Goal: Information Seeking & Learning: Understand process/instructions

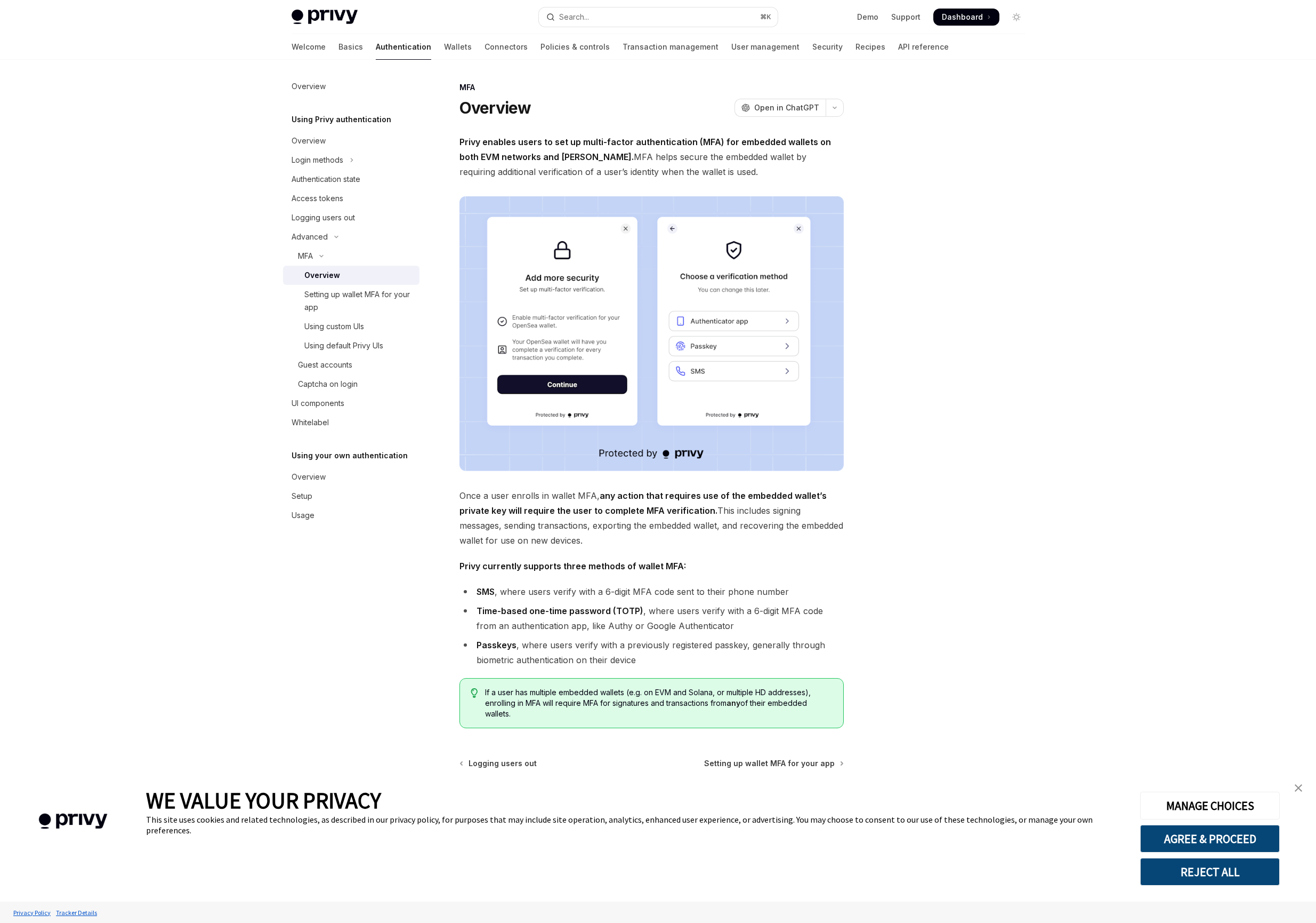
click at [918, 309] on div at bounding box center [952, 502] width 162 height 842
click at [677, 21] on button "Search... ⌘ K" at bounding box center [658, 17] width 239 height 19
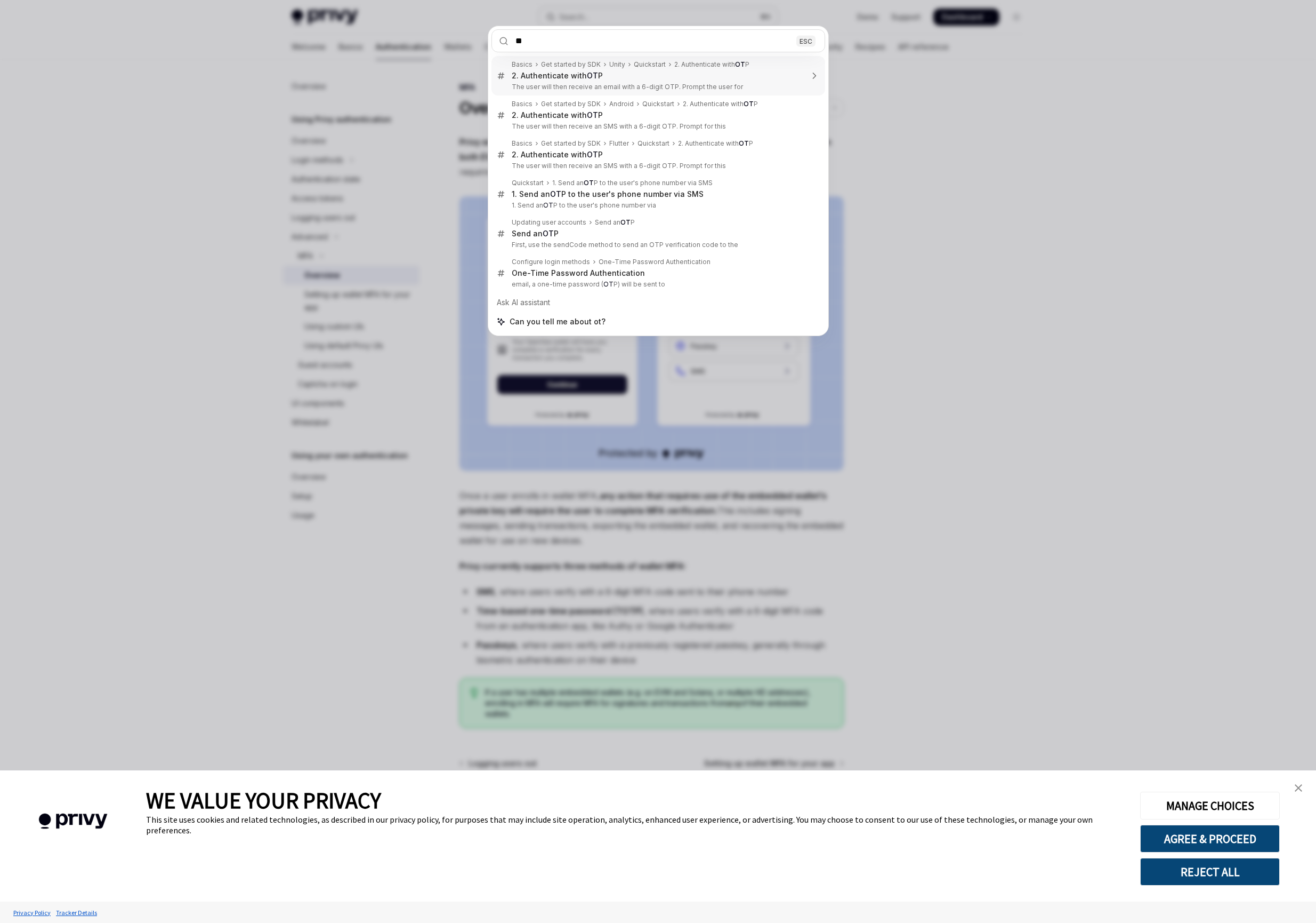
type input "*"
type input "***"
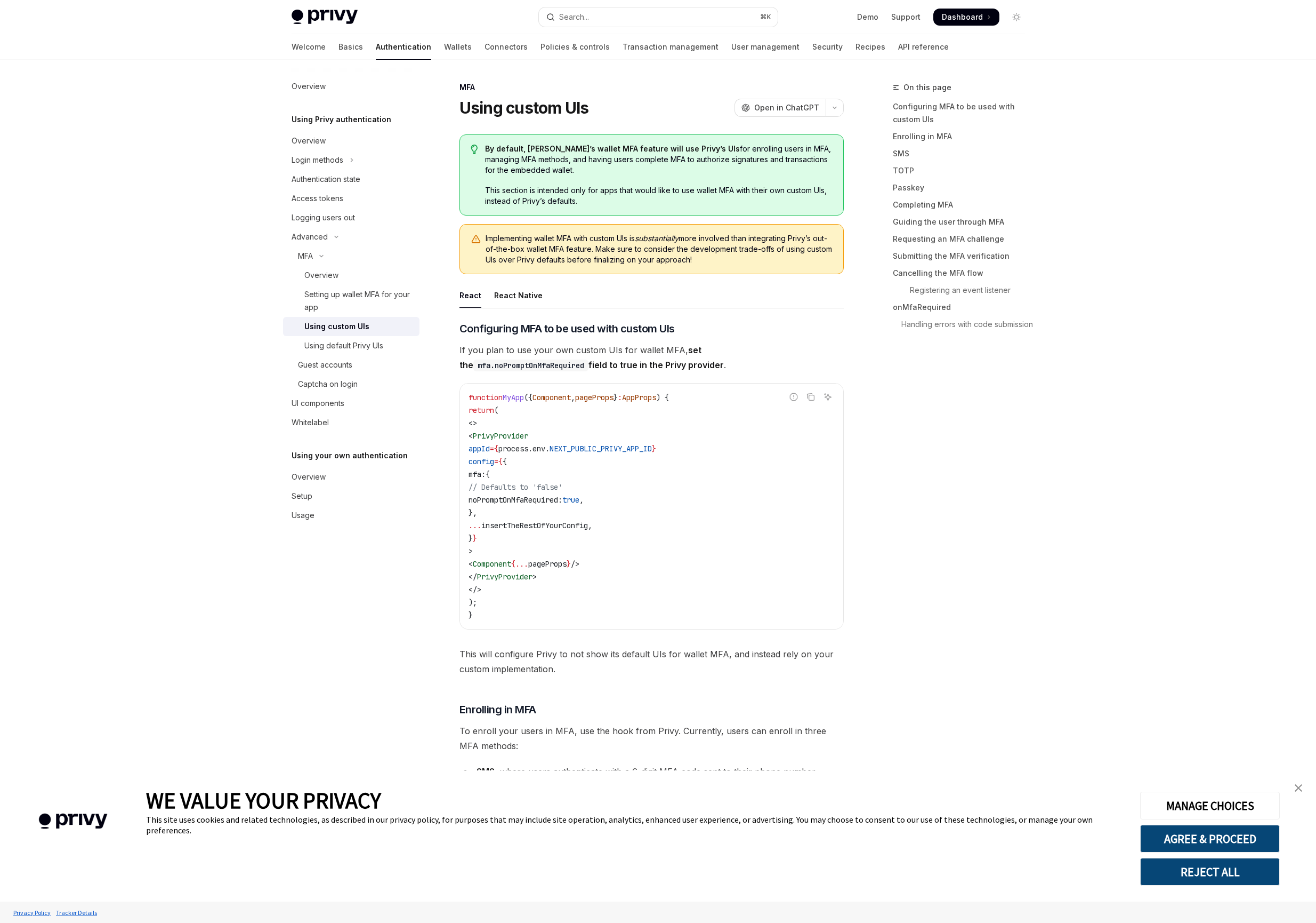
type textarea "*"
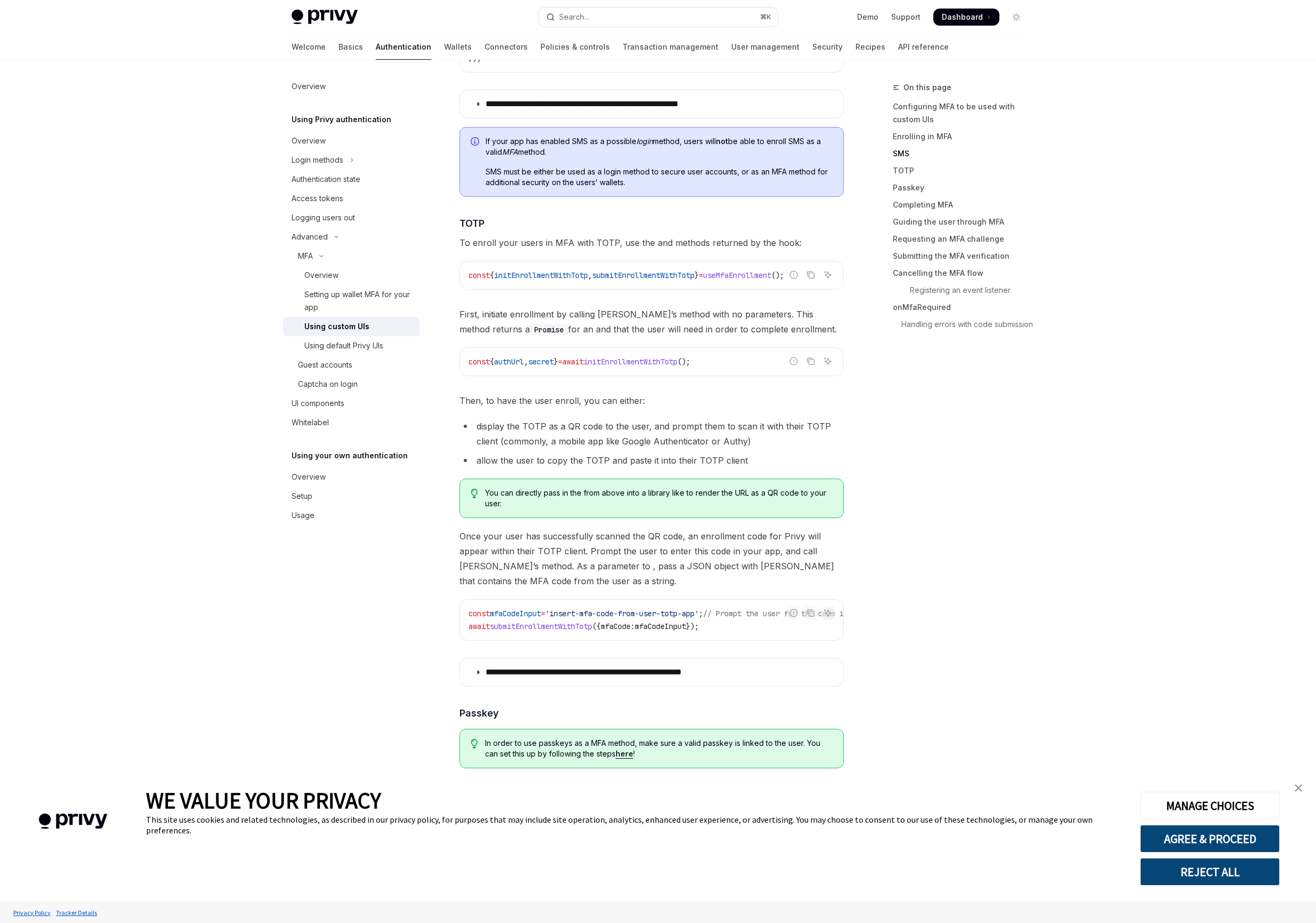
scroll to position [1262, 0]
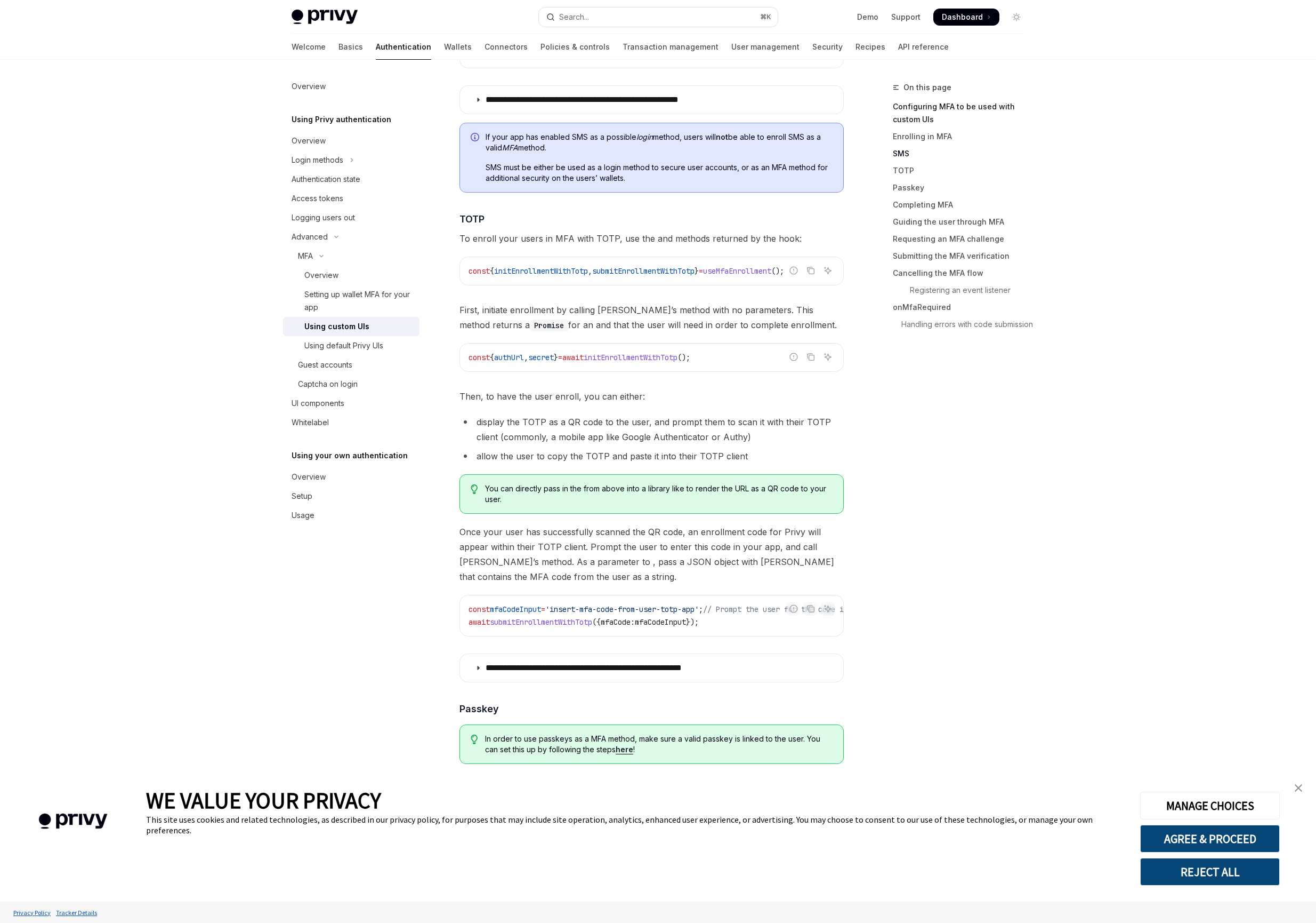
click at [957, 102] on link "Configuring MFA to be used with custom UIs" at bounding box center [962, 113] width 141 height 30
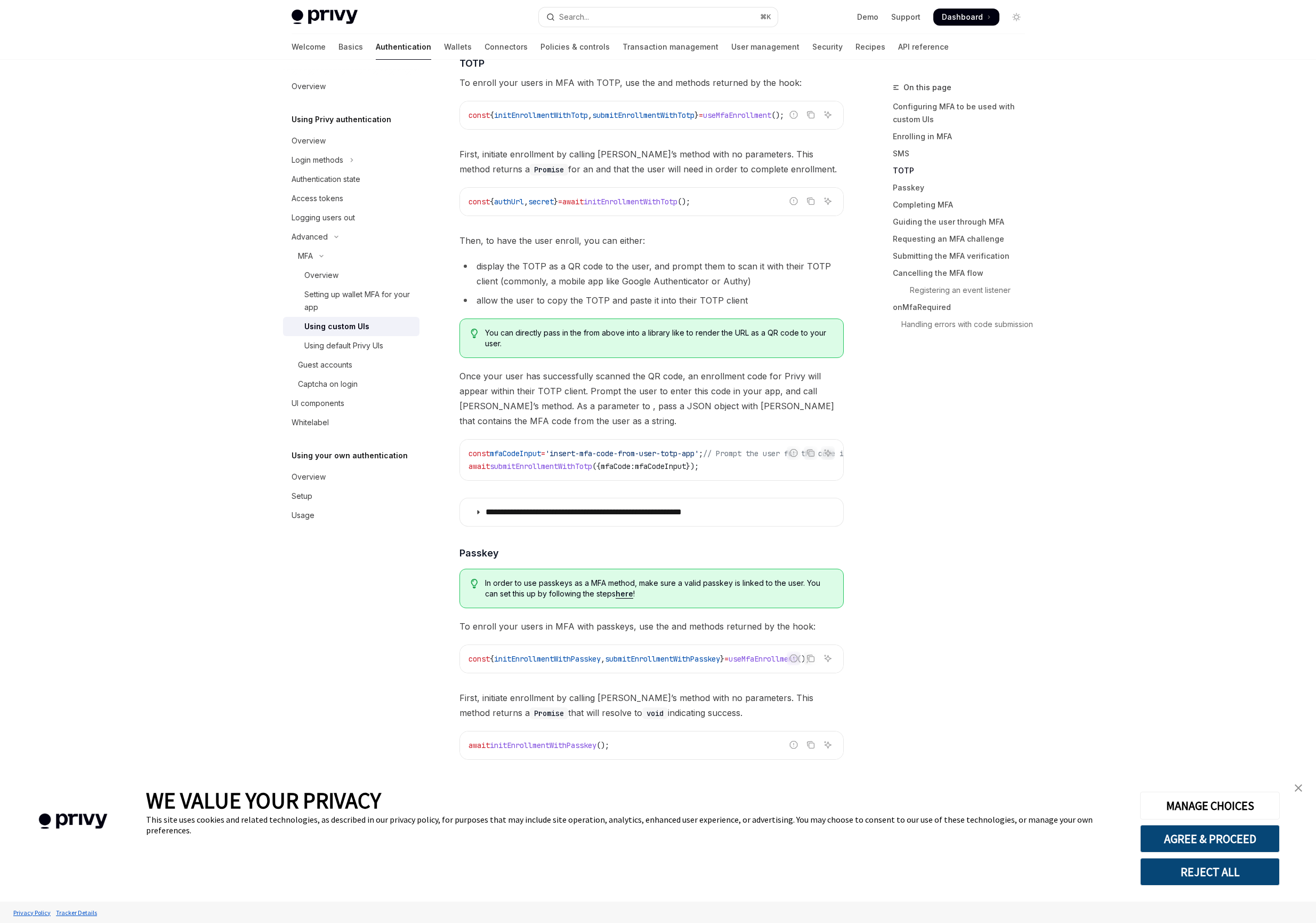
scroll to position [1419, 0]
click at [482, 497] on summary "**********" at bounding box center [652, 510] width 384 height 27
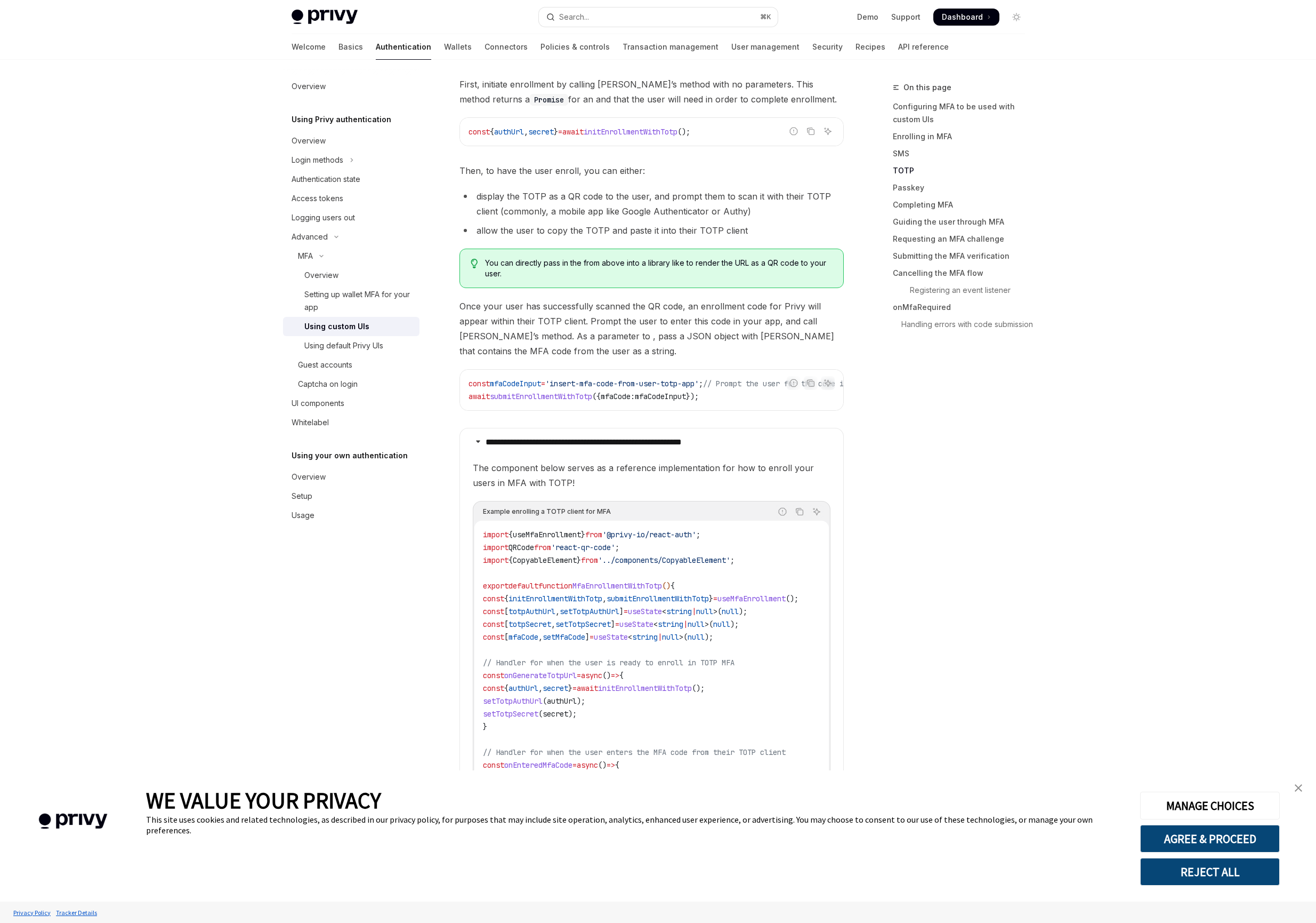
scroll to position [1491, 0]
click at [909, 172] on link "TOTP" at bounding box center [962, 170] width 141 height 17
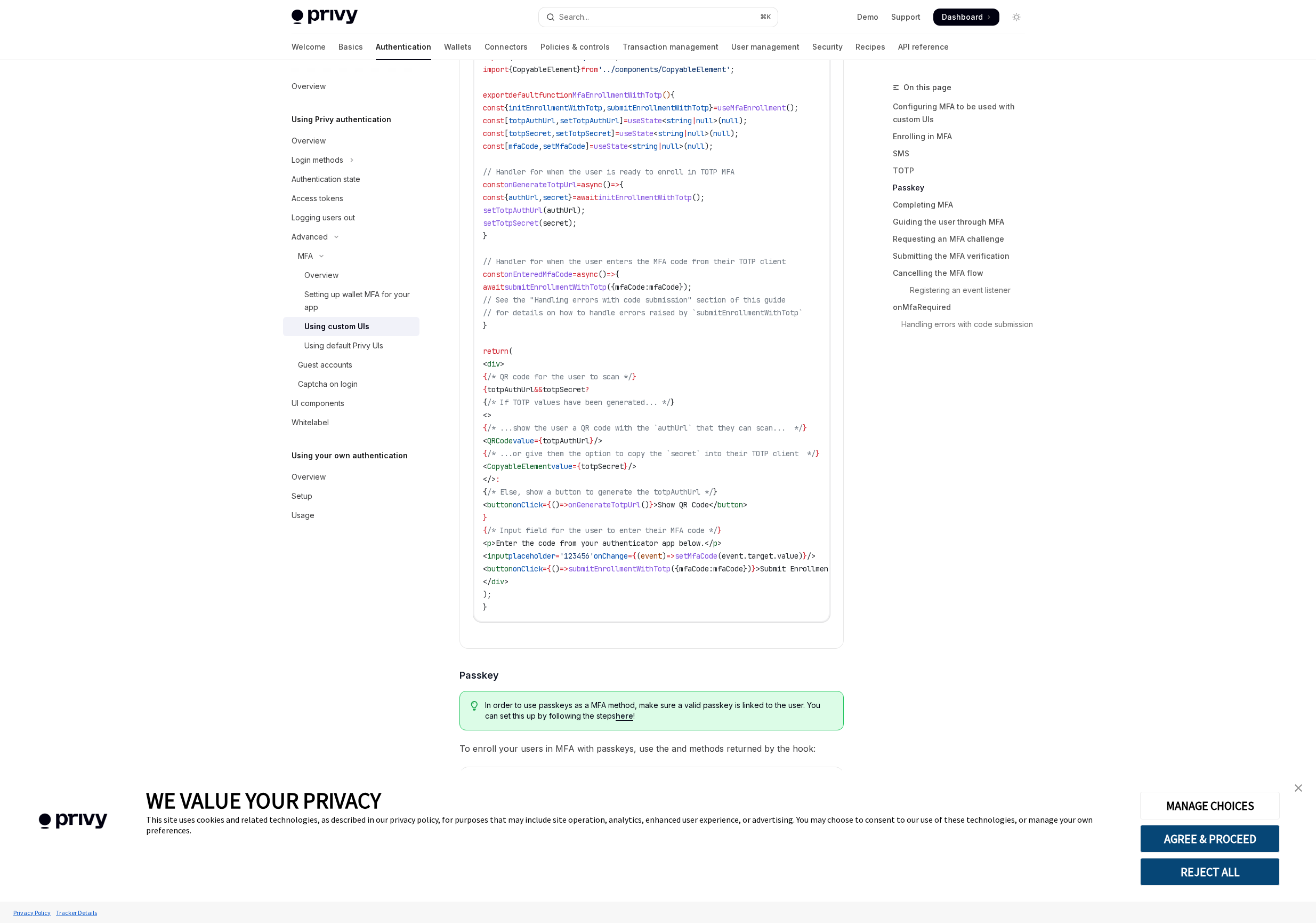
scroll to position [2017, 0]
